Goal: Navigation & Orientation: Find specific page/section

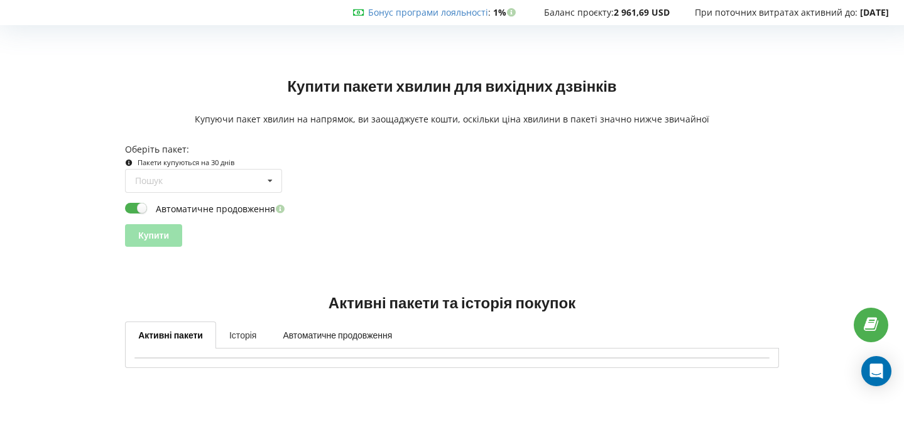
click at [250, 336] on link "Історія" at bounding box center [242, 335] width 53 height 26
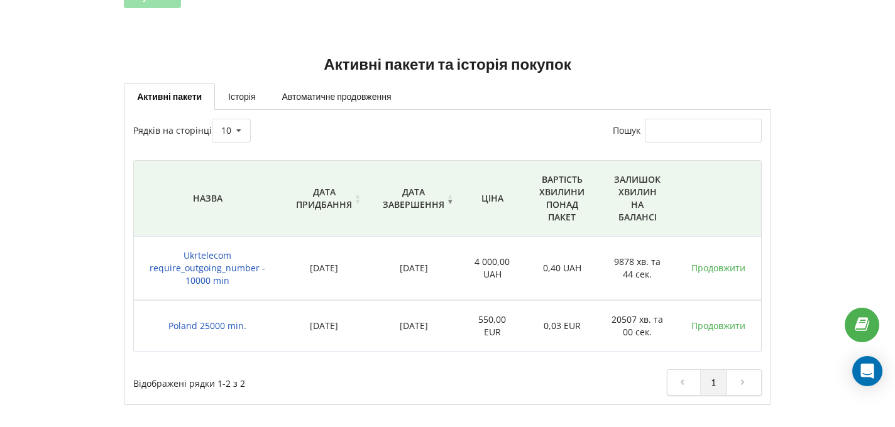
scroll to position [277, 0]
click at [243, 90] on link "Історія" at bounding box center [241, 96] width 53 height 26
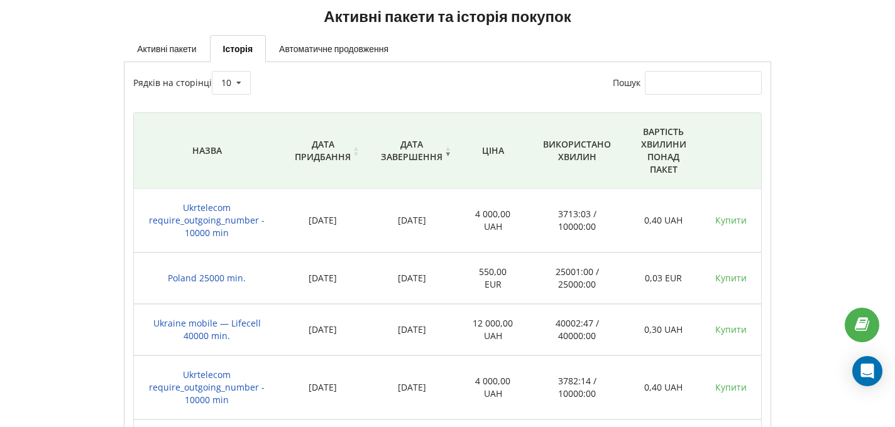
scroll to position [325, 0]
click at [342, 57] on link "Автоматичне продовження" at bounding box center [334, 48] width 136 height 26
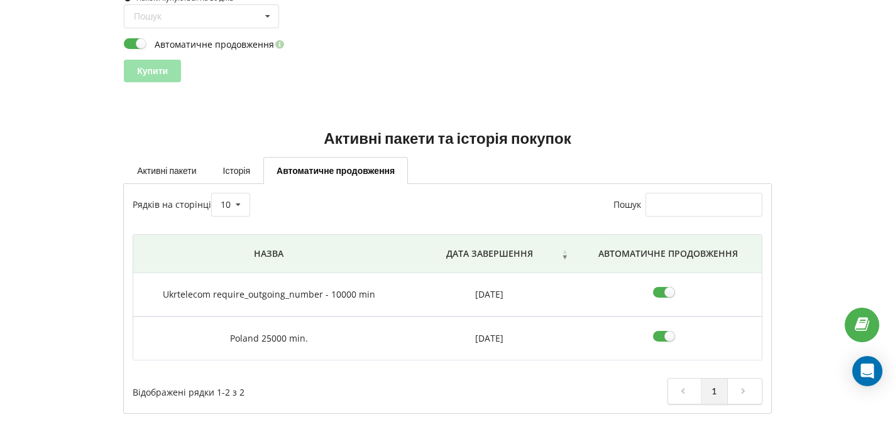
scroll to position [199, 0]
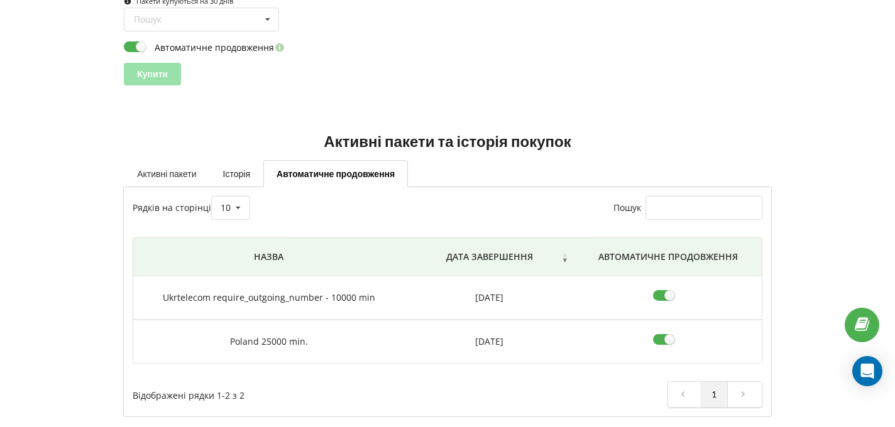
click at [174, 177] on link "Активні пакети" at bounding box center [166, 173] width 85 height 26
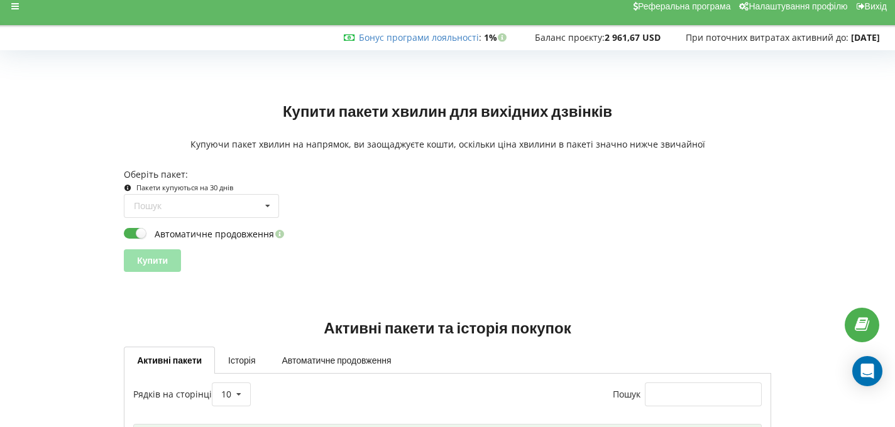
scroll to position [0, 0]
